Goal: Information Seeking & Learning: Learn about a topic

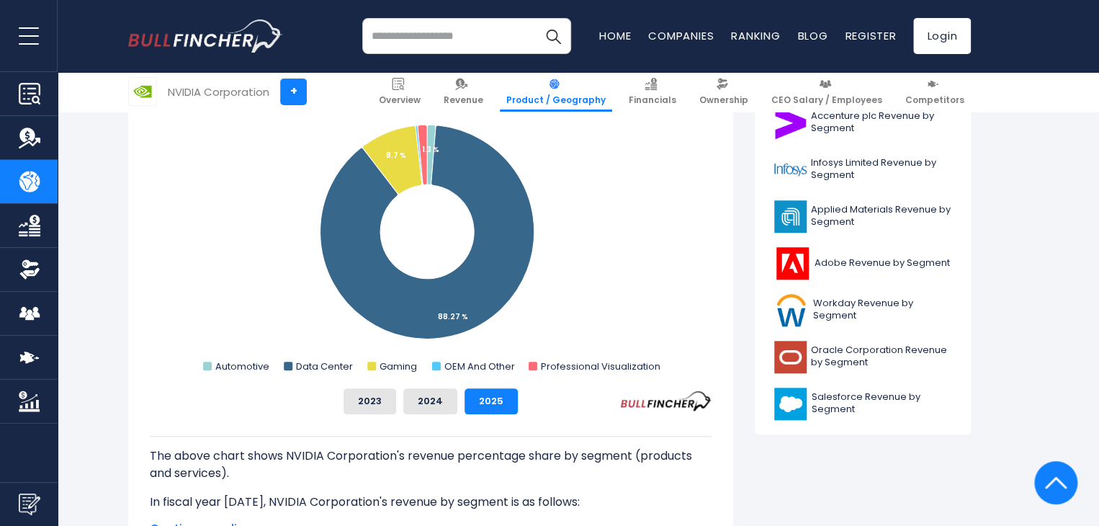
click at [475, 38] on input "search" at bounding box center [466, 36] width 209 height 36
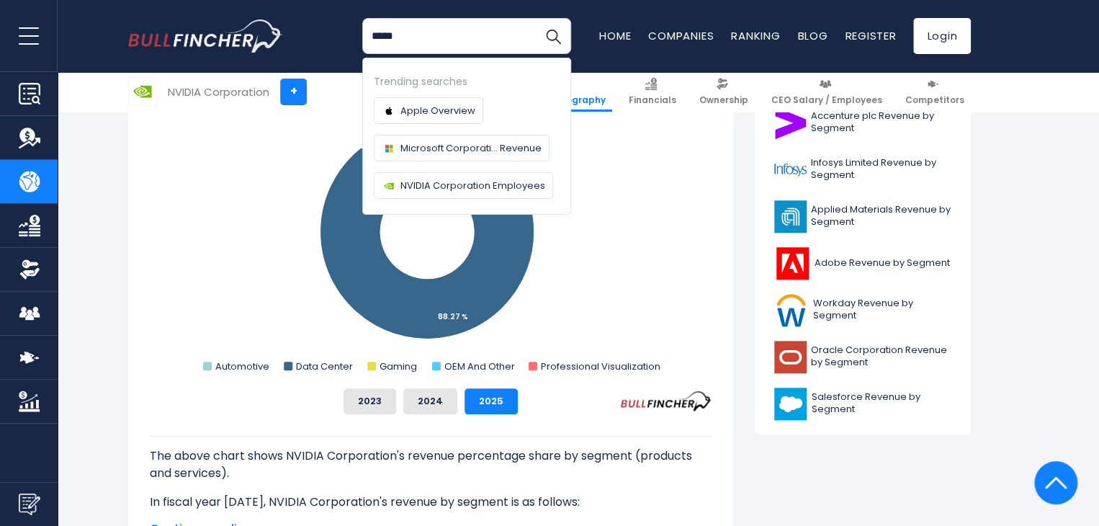
type input "*****"
click at [535, 18] on button "Search" at bounding box center [553, 36] width 36 height 36
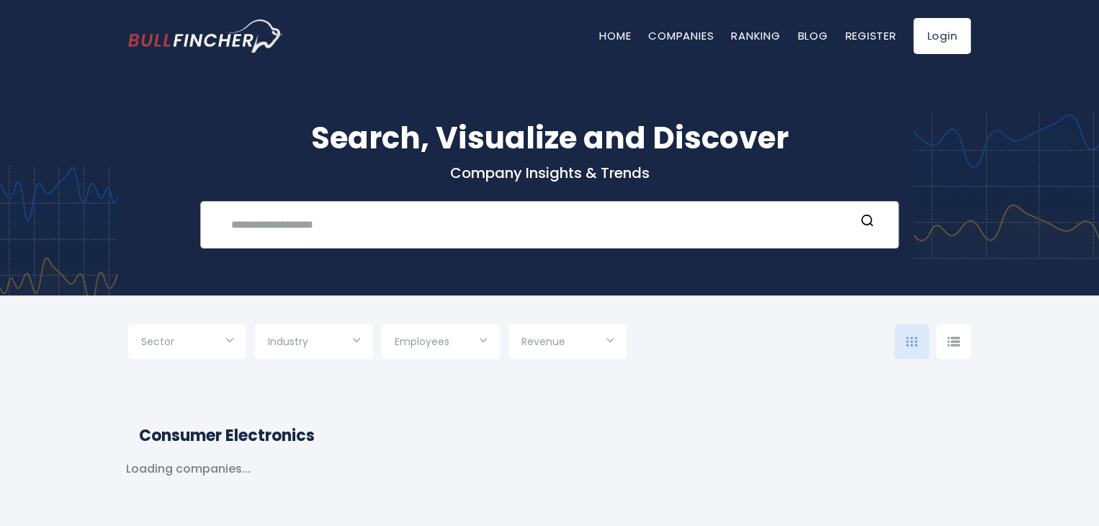
type input "***"
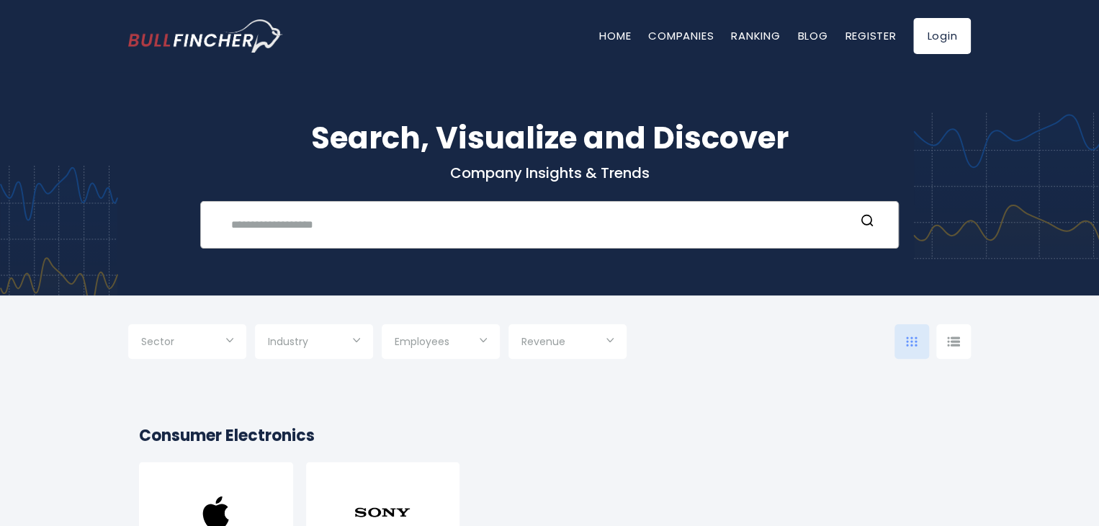
click at [363, 212] on input "text" at bounding box center [539, 224] width 632 height 27
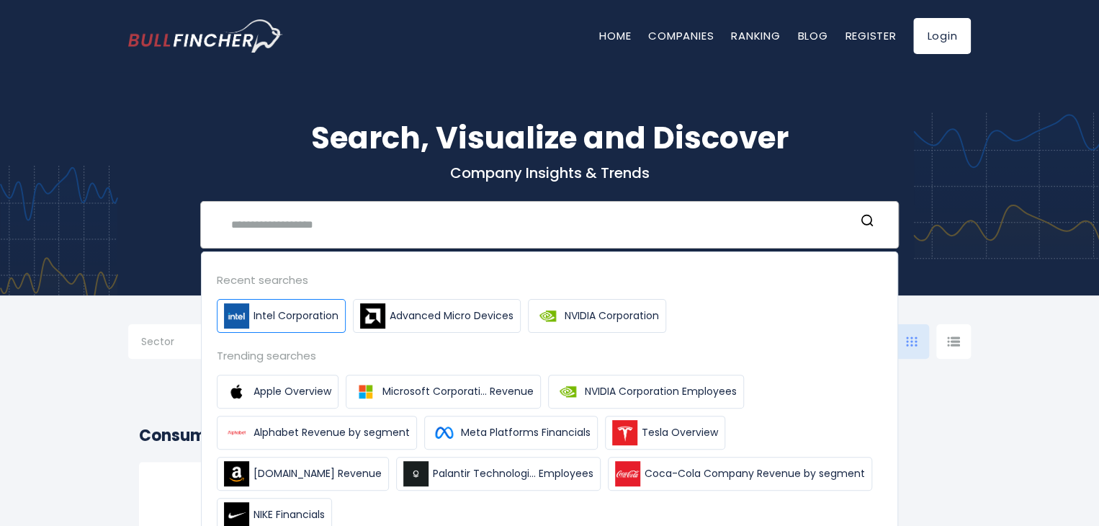
click at [313, 313] on span "Intel Corporation" at bounding box center [296, 315] width 85 height 15
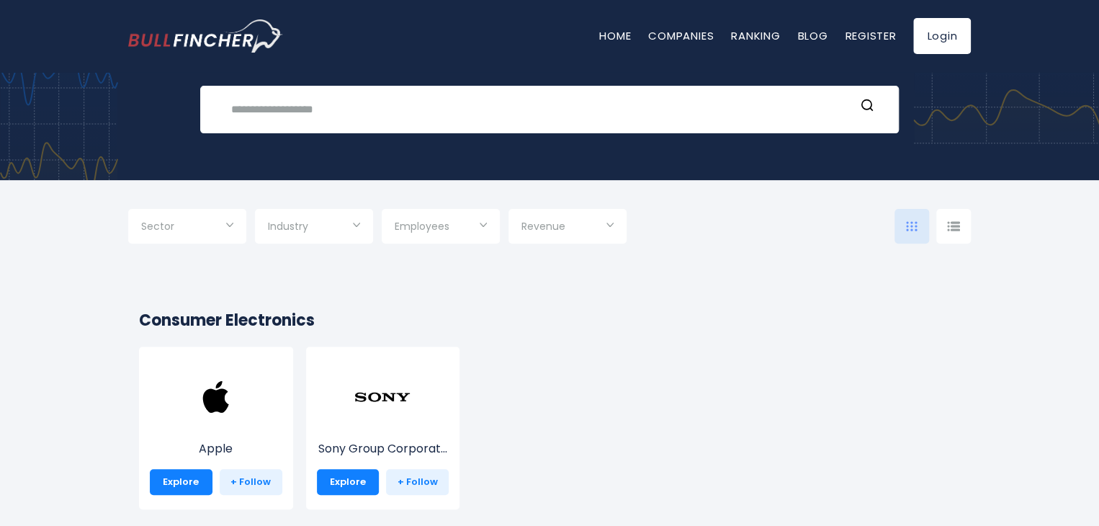
scroll to position [144, 0]
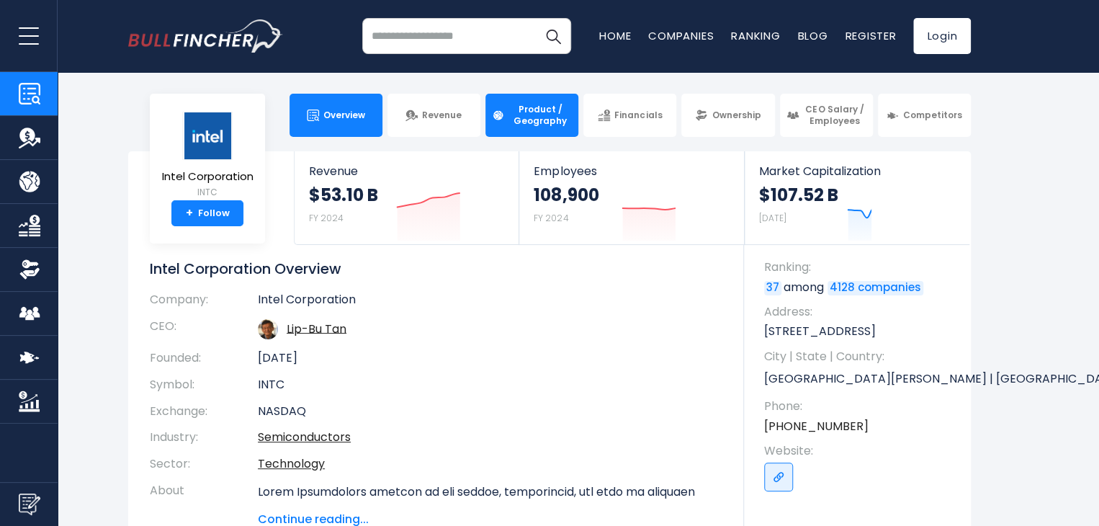
click at [556, 125] on span "Product / Geography" at bounding box center [540, 115] width 63 height 22
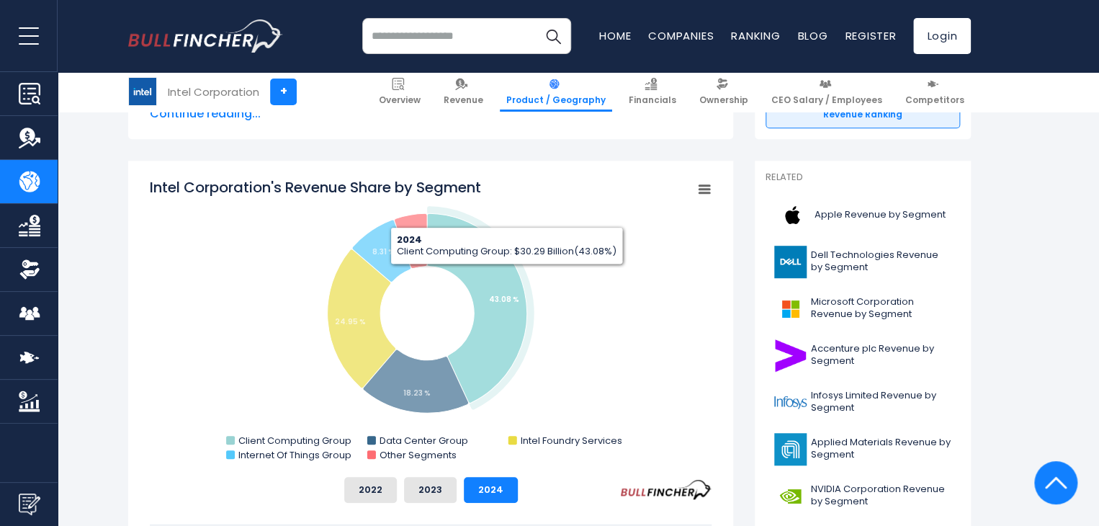
scroll to position [360, 0]
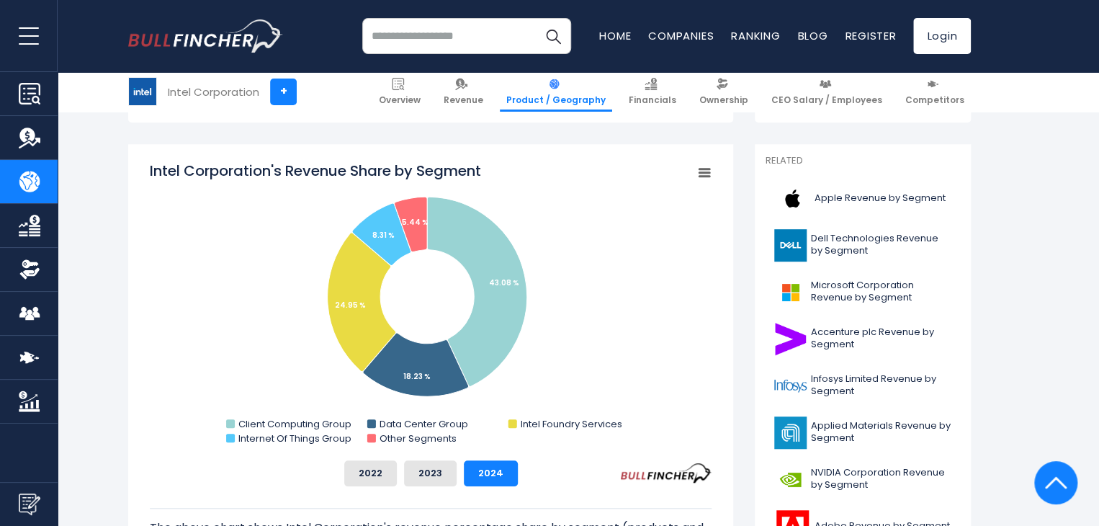
click at [372, 490] on div "The above chart shows Intel Corporation's revenue percentage share by segment (…" at bounding box center [431, 534] width 562 height 97
click at [377, 479] on button "2022" at bounding box center [370, 473] width 53 height 26
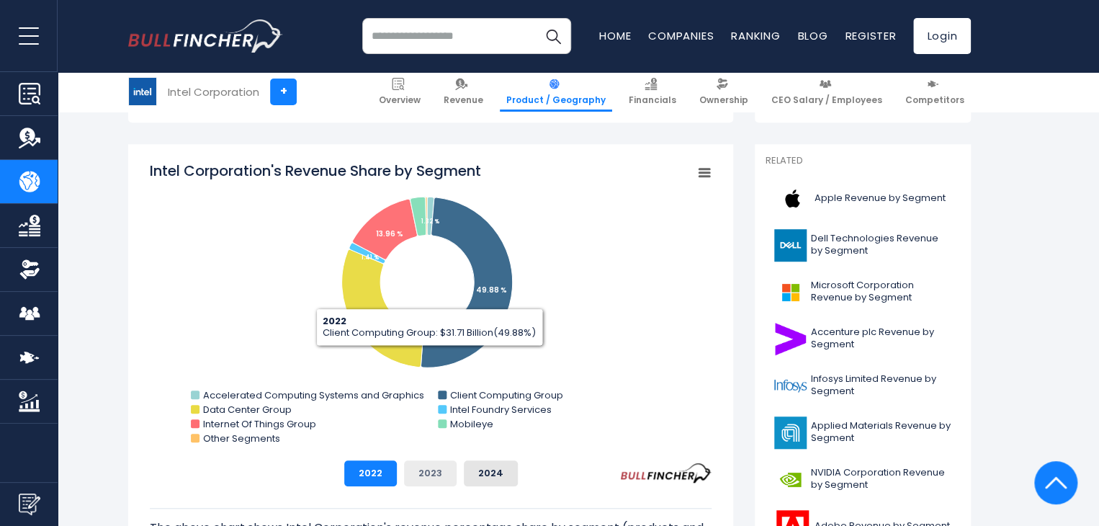
click at [432, 470] on button "2023" at bounding box center [430, 473] width 53 height 26
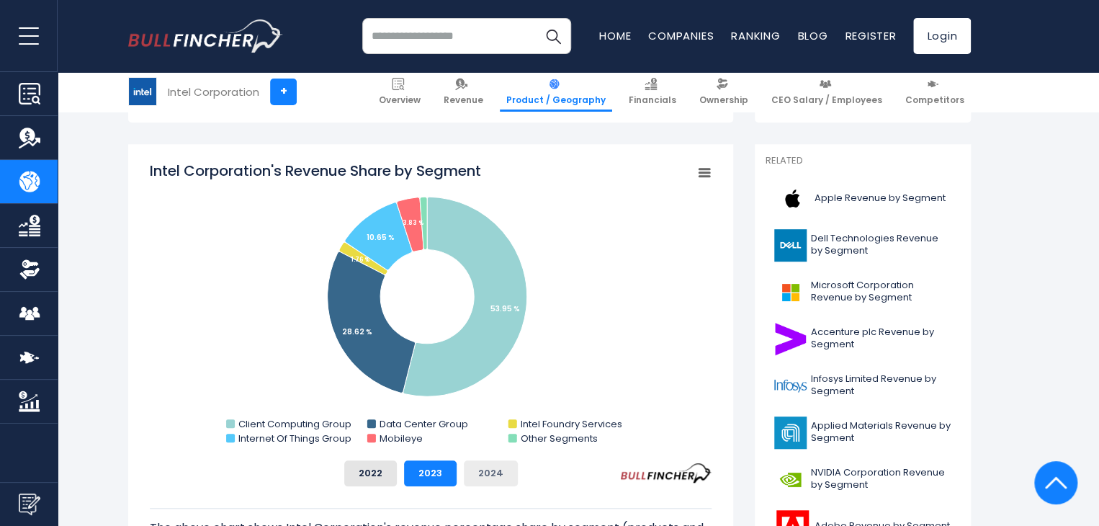
click at [487, 473] on button "2024" at bounding box center [491, 473] width 54 height 26
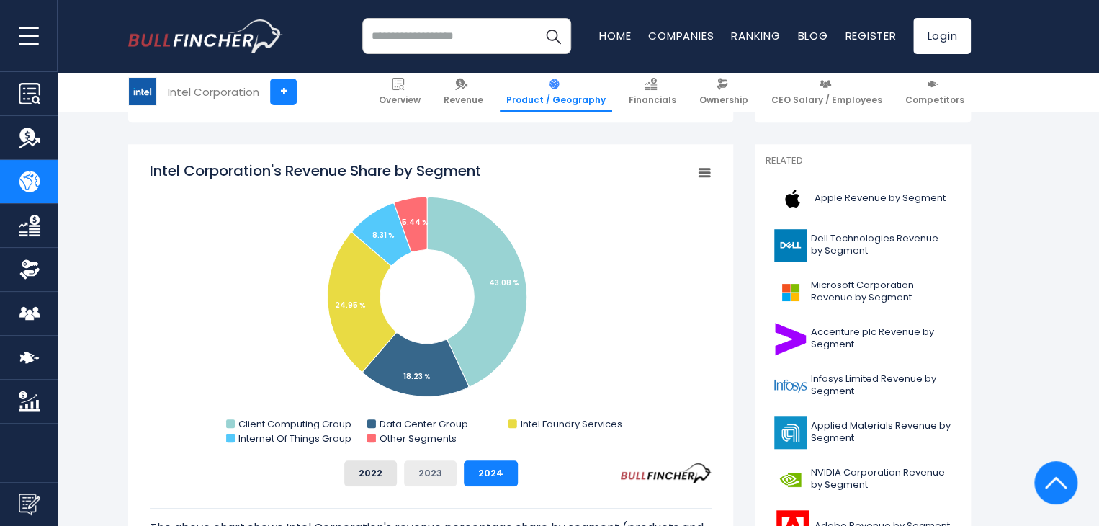
click at [444, 474] on button "2023" at bounding box center [430, 473] width 53 height 26
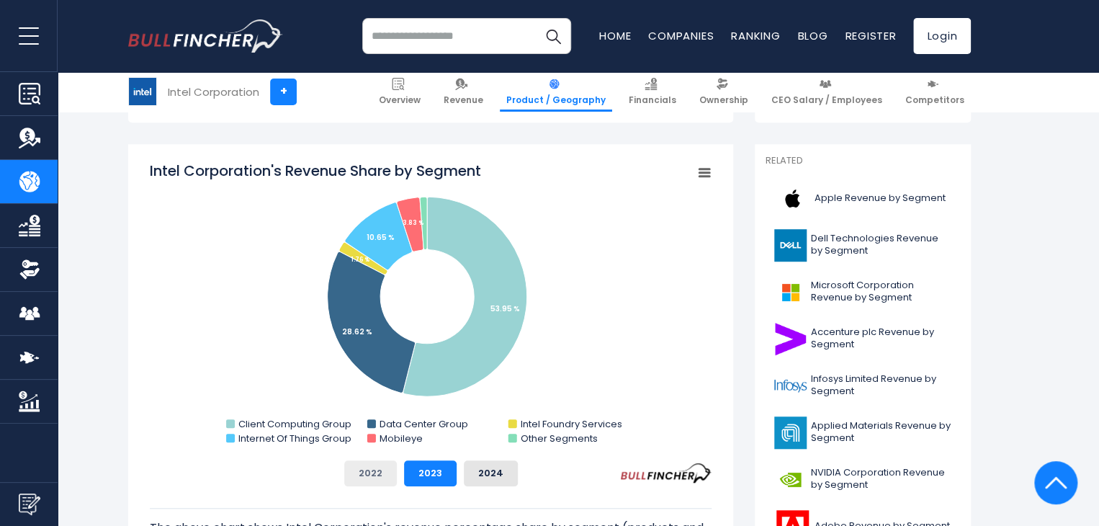
click at [373, 470] on button "2022" at bounding box center [370, 473] width 53 height 26
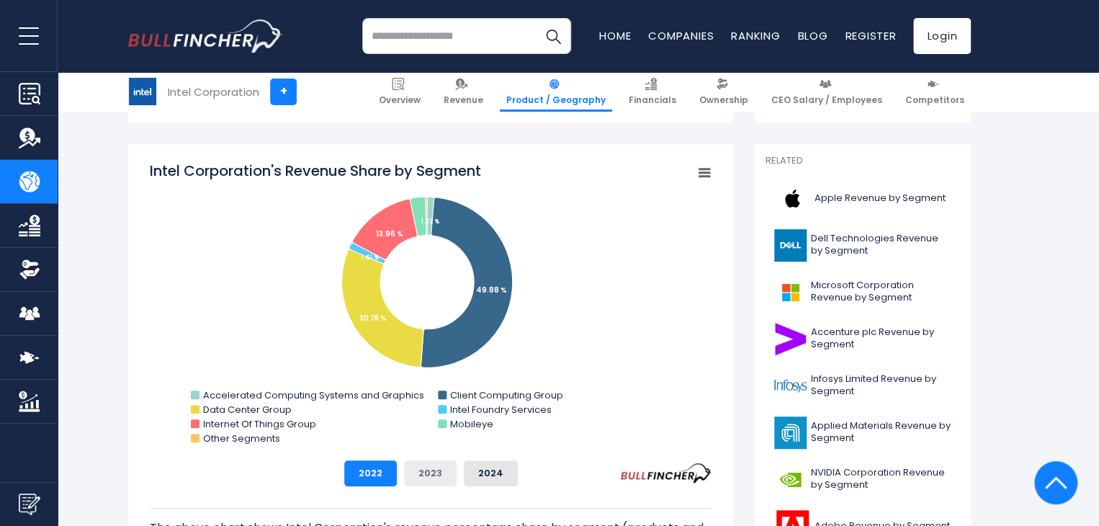
click at [441, 465] on button "2023" at bounding box center [430, 473] width 53 height 26
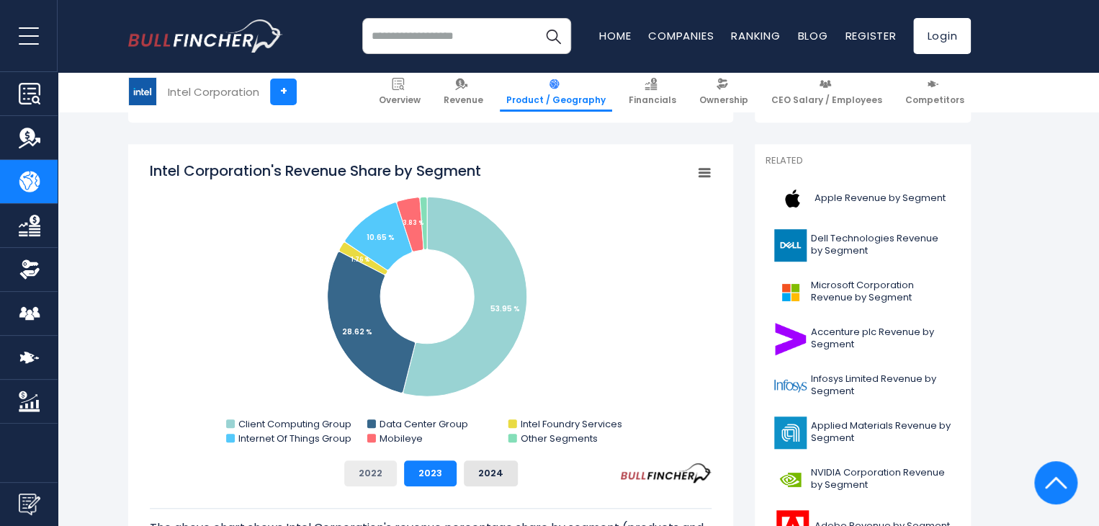
click at [385, 470] on button "2022" at bounding box center [370, 473] width 53 height 26
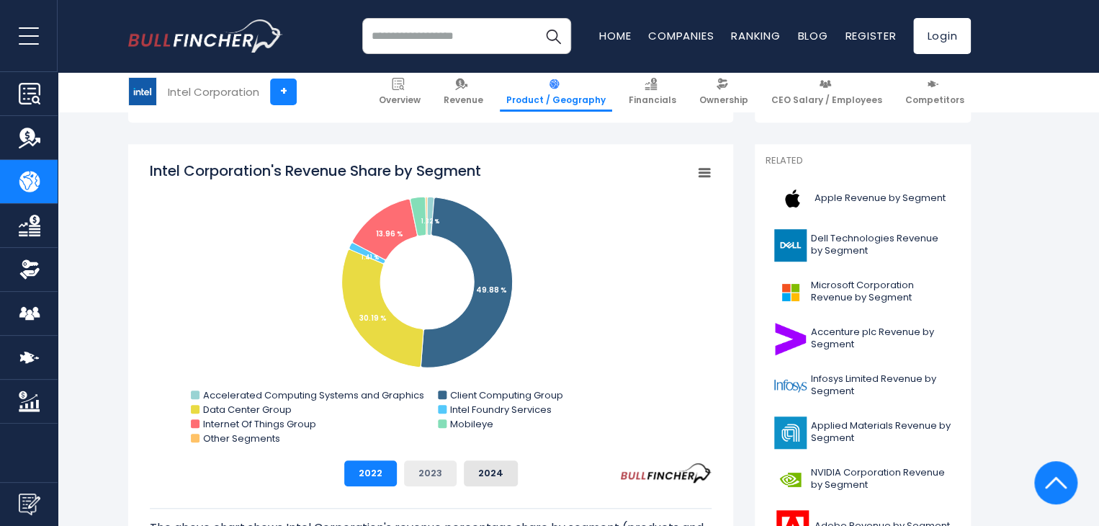
click at [434, 465] on button "2023" at bounding box center [430, 473] width 53 height 26
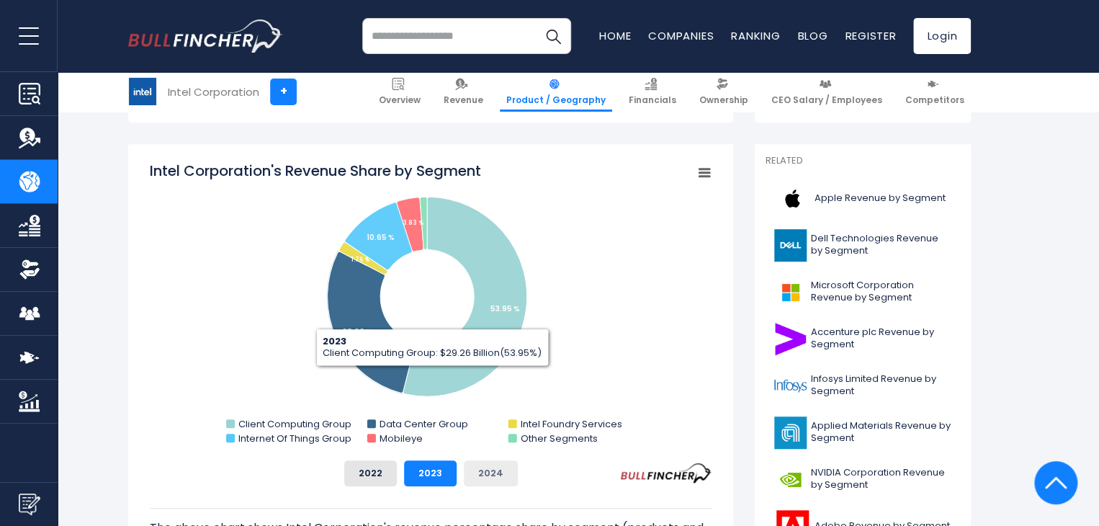
click at [479, 468] on button "2024" at bounding box center [491, 473] width 54 height 26
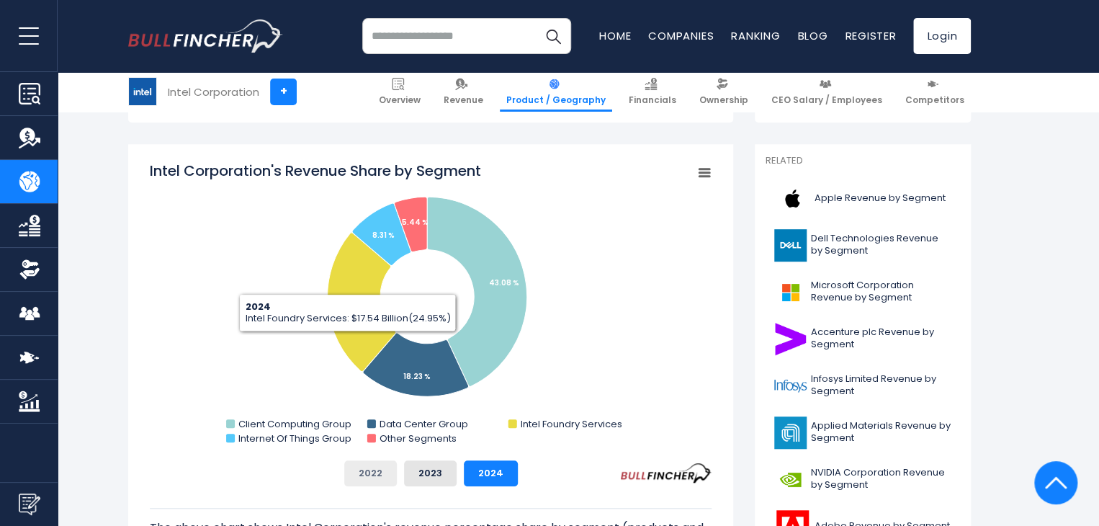
click at [369, 465] on button "2022" at bounding box center [370, 473] width 53 height 26
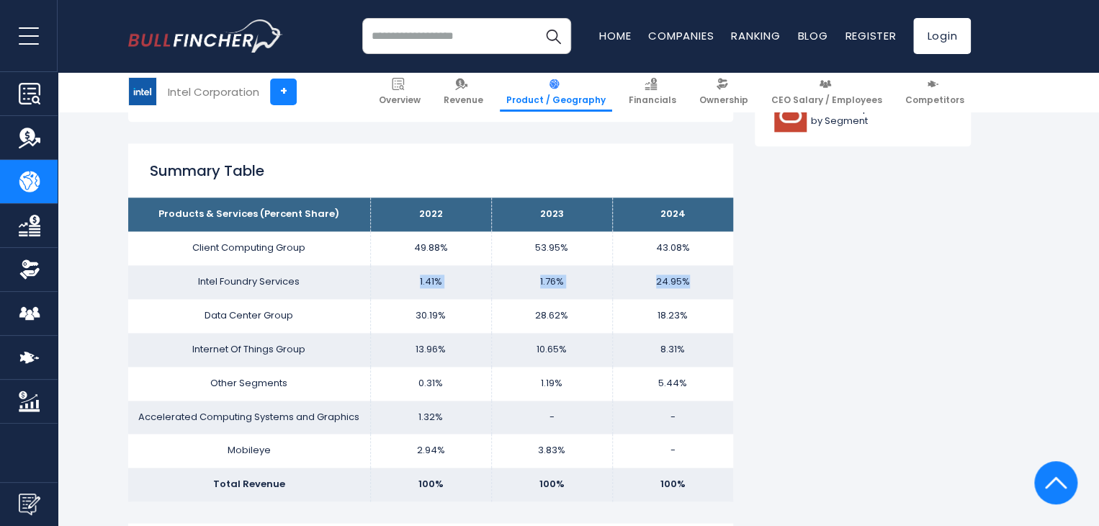
drag, startPoint x: 418, startPoint y: 284, endPoint x: 744, endPoint y: 277, distance: 326.3
click at [707, 277] on tr "Intel Foundry Services 1.41% 1.76% 24.95%" at bounding box center [430, 282] width 605 height 34
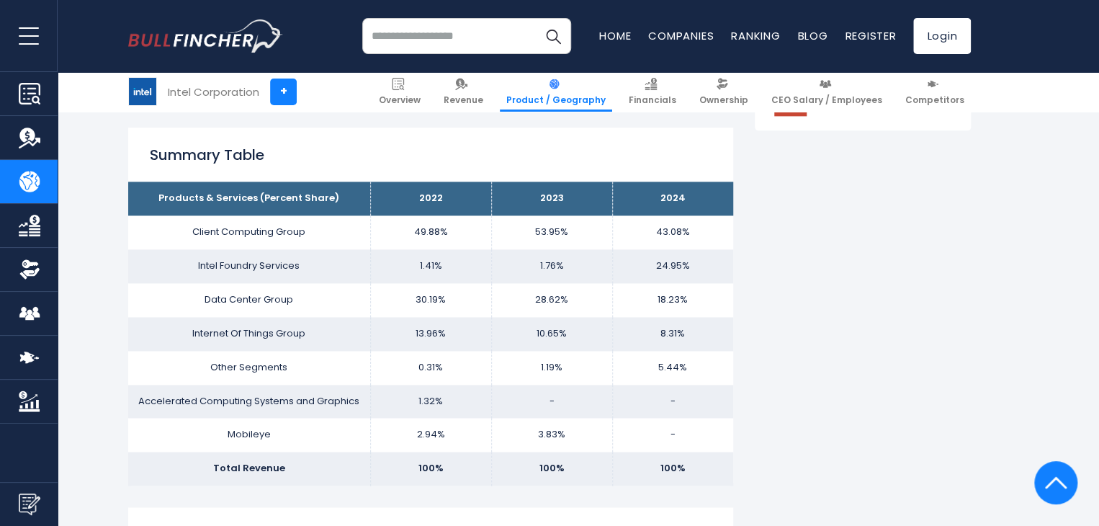
scroll to position [886, 0]
